Goal: Information Seeking & Learning: Learn about a topic

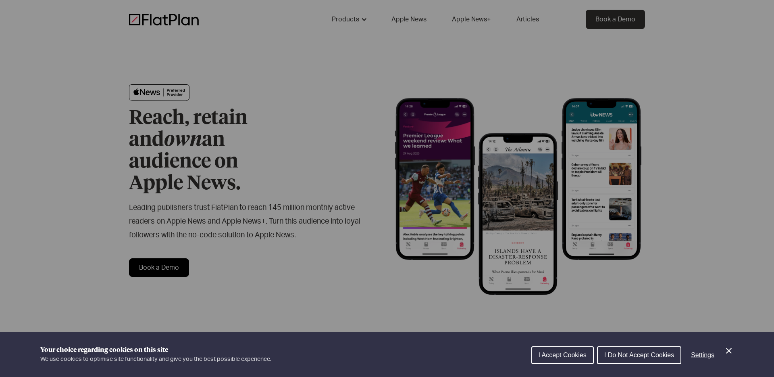
click at [562, 353] on span "I Accept Cookies" at bounding box center [563, 354] width 48 height 7
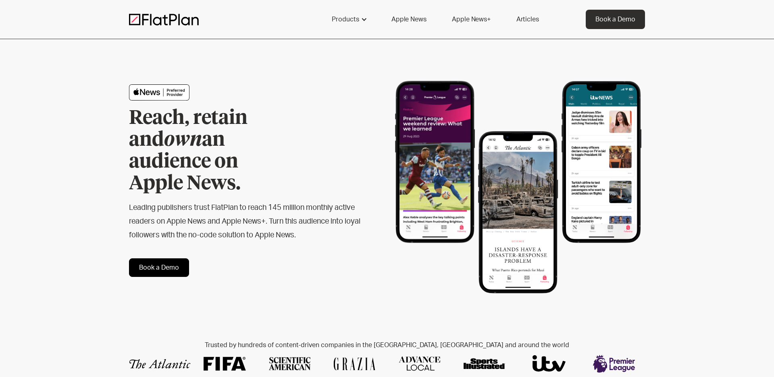
click at [231, 179] on div "Reach, retain and own an audience on Apple News. Leading publishers trust FlatP…" at bounding box center [258, 180] width 258 height 192
click at [229, 159] on h1 "Reach, retain and own an audience on Apple News." at bounding box center [211, 150] width 165 height 87
drag, startPoint x: 184, startPoint y: 154, endPoint x: 167, endPoint y: 140, distance: 21.4
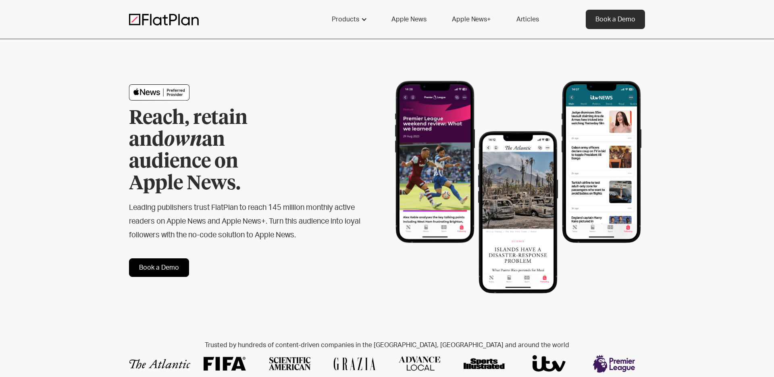
click at [184, 154] on h1 "Reach, retain and own an audience on Apple News." at bounding box center [211, 150] width 165 height 87
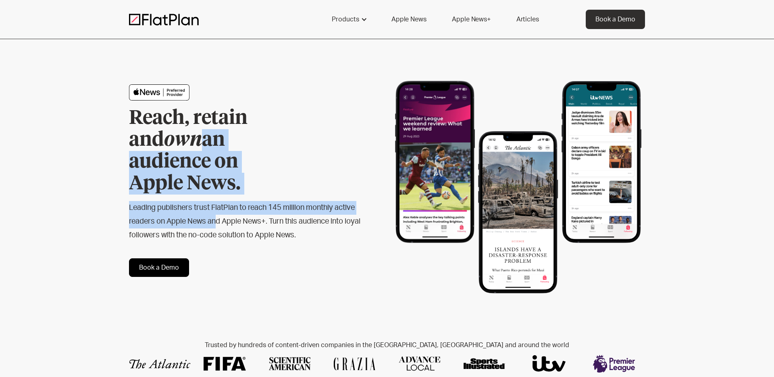
drag, startPoint x: 167, startPoint y: 140, endPoint x: 218, endPoint y: 207, distance: 84.1
click at [218, 207] on div "Reach, retain and own an audience on Apple News. Leading publishers trust FlatP…" at bounding box center [258, 180] width 258 height 192
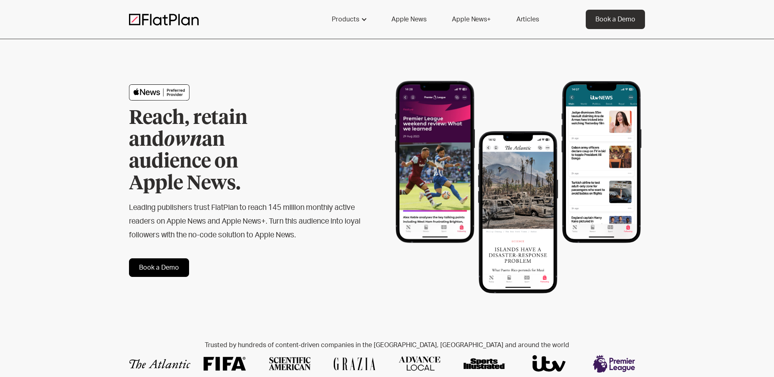
click at [263, 201] on h2 "Leading publishers trust FlatPlan to reach 145 million monthly active readers o…" at bounding box center [245, 221] width 232 height 41
click at [535, 23] on link "Articles" at bounding box center [528, 19] width 42 height 19
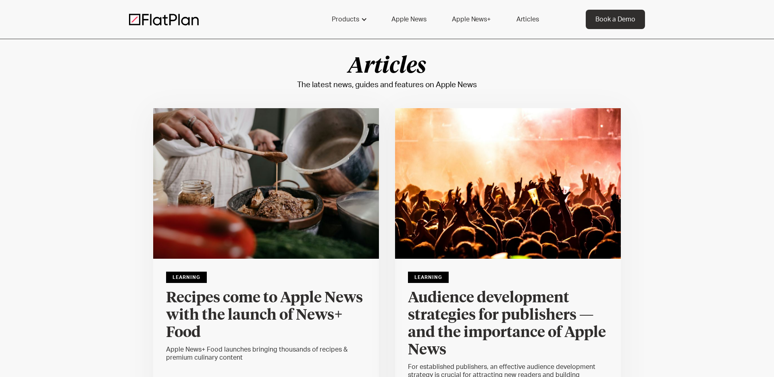
click at [316, 286] on div "Learning Recipes come to Apple News with the launch of News+ Food Apple News+ F…" at bounding box center [266, 330] width 226 height 142
click at [304, 295] on h4 "Recipes come to Apple News with the launch of News+ Food" at bounding box center [266, 315] width 200 height 52
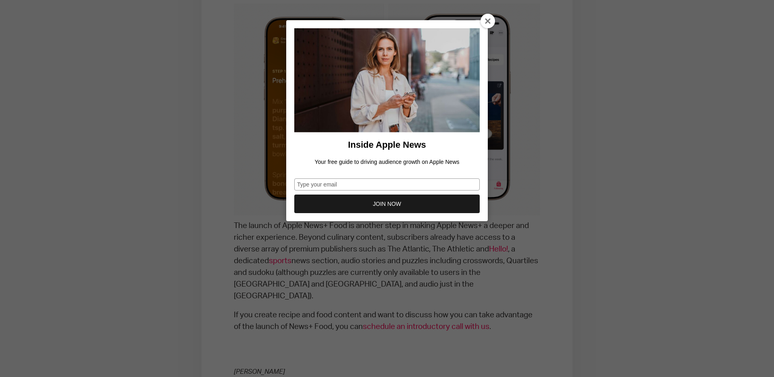
scroll to position [1442, 0]
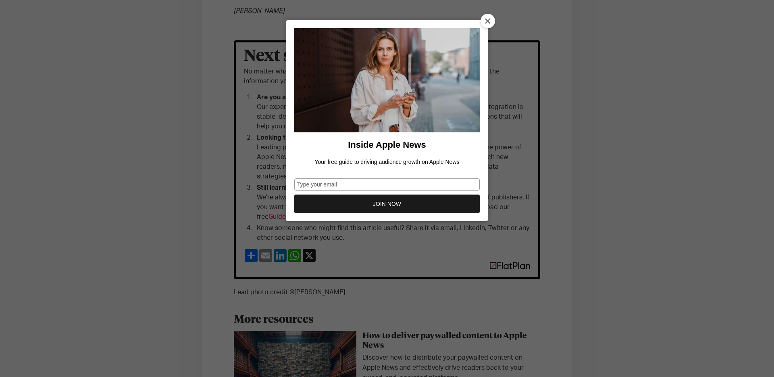
click at [485, 19] on icon at bounding box center [488, 21] width 6 height 6
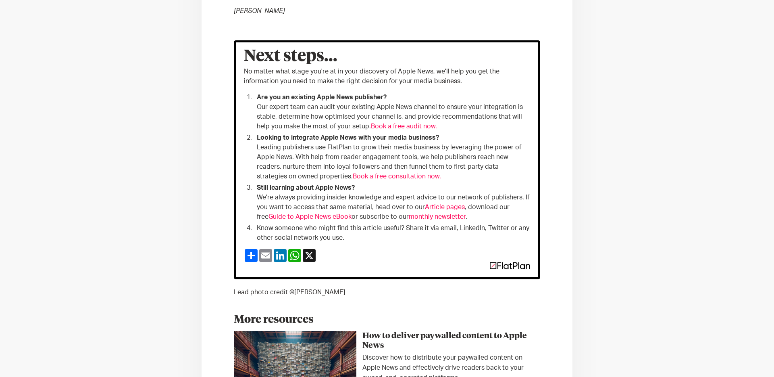
drag, startPoint x: 569, startPoint y: 126, endPoint x: 570, endPoint y: 115, distance: 10.6
click at [443, 204] on link "Article pages" at bounding box center [445, 207] width 40 height 6
